Goal: Task Accomplishment & Management: Complete application form

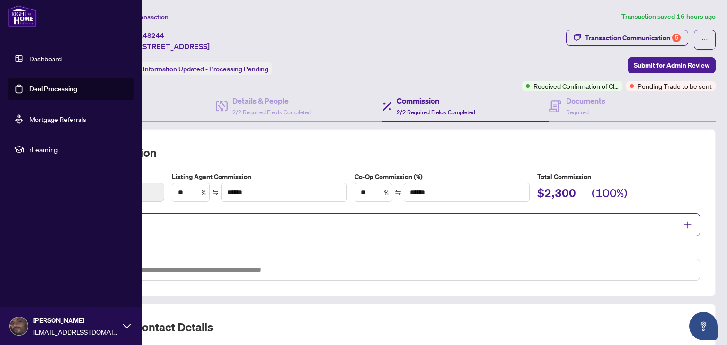
click at [46, 56] on link "Dashboard" at bounding box center [45, 58] width 32 height 9
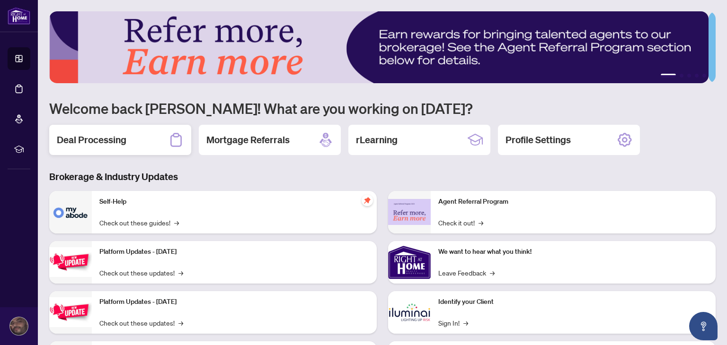
click at [117, 144] on h2 "Deal Processing" at bounding box center [92, 139] width 70 height 13
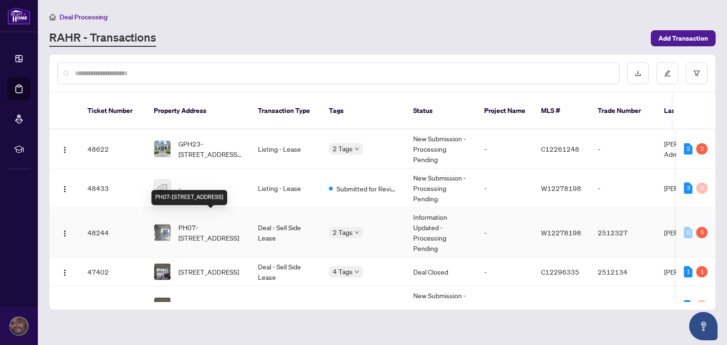
click at [207, 222] on span "PH07-[STREET_ADDRESS]" at bounding box center [210, 232] width 64 height 21
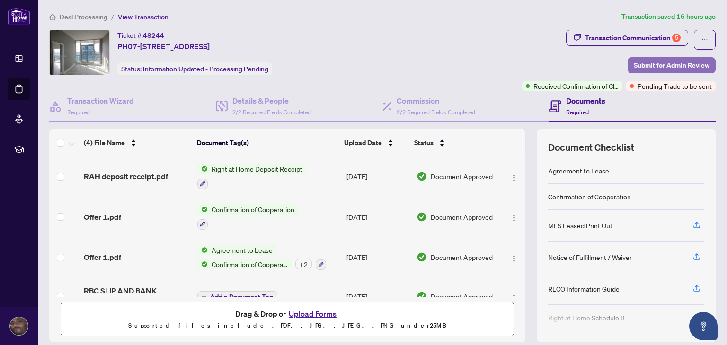
click at [672, 70] on span "Submit for Admin Review" at bounding box center [671, 65] width 76 height 15
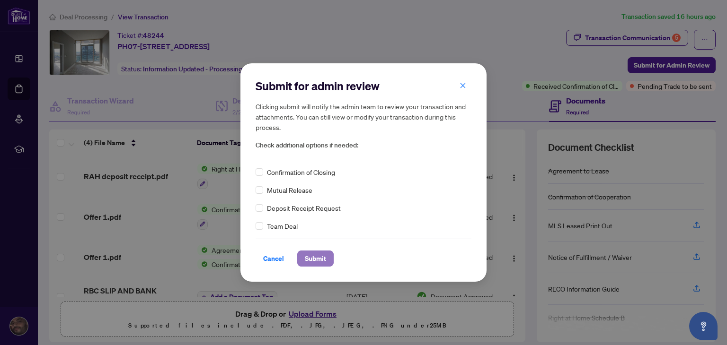
click at [311, 261] on span "Submit" at bounding box center [315, 258] width 21 height 15
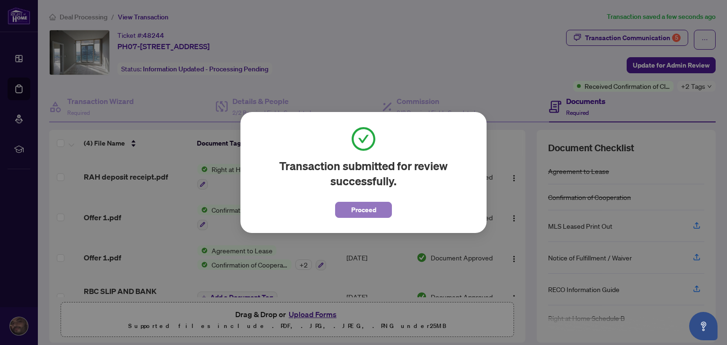
click at [359, 212] on span "Proceed" at bounding box center [363, 209] width 25 height 15
